Goal: Check status: Check status

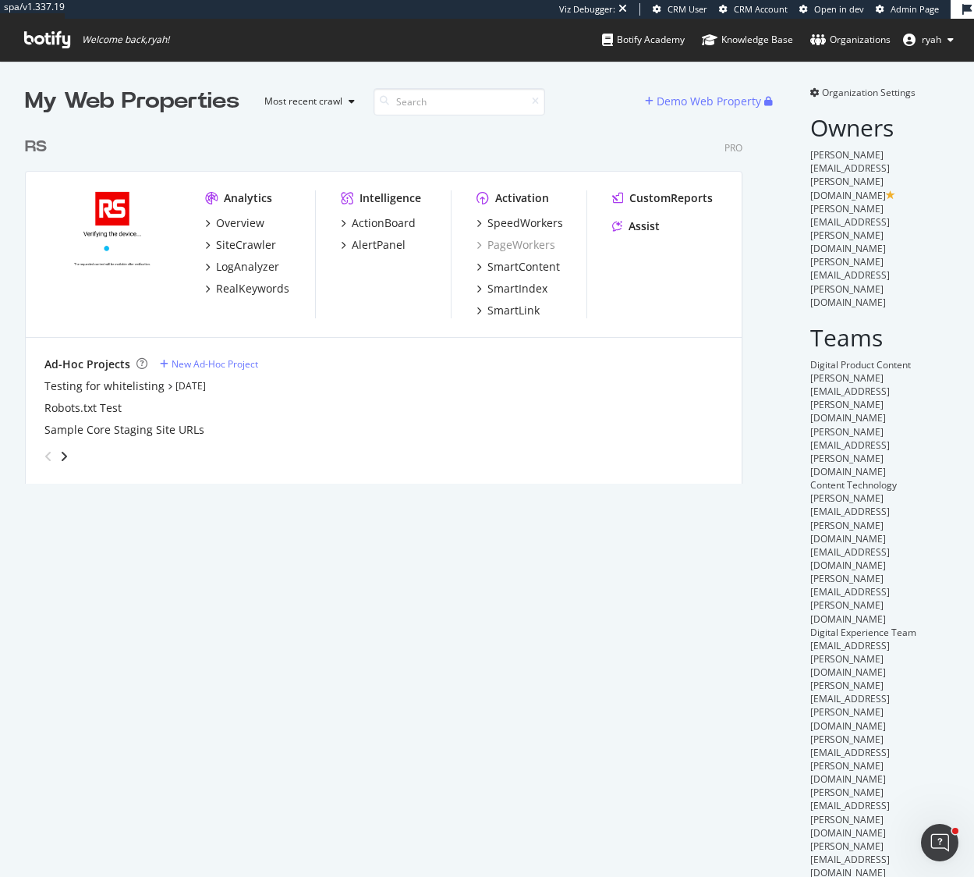
scroll to position [367, 730]
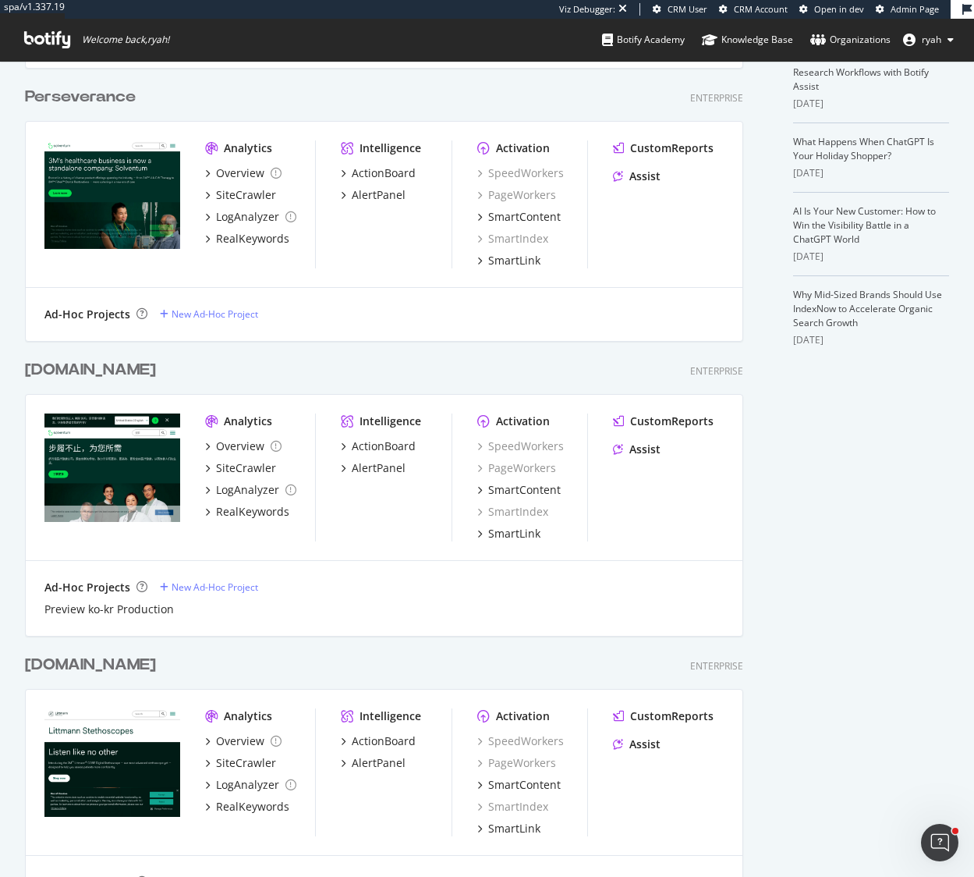
scroll to position [418, 0]
